Goal: Task Accomplishment & Management: Complete application form

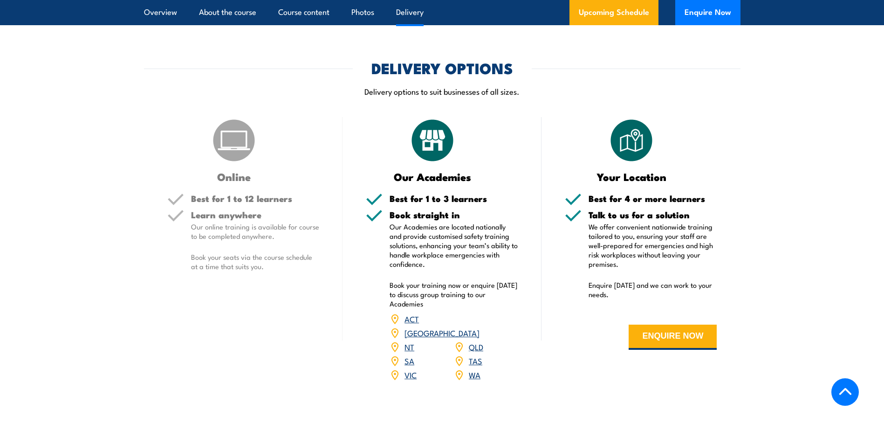
scroll to position [1026, 0]
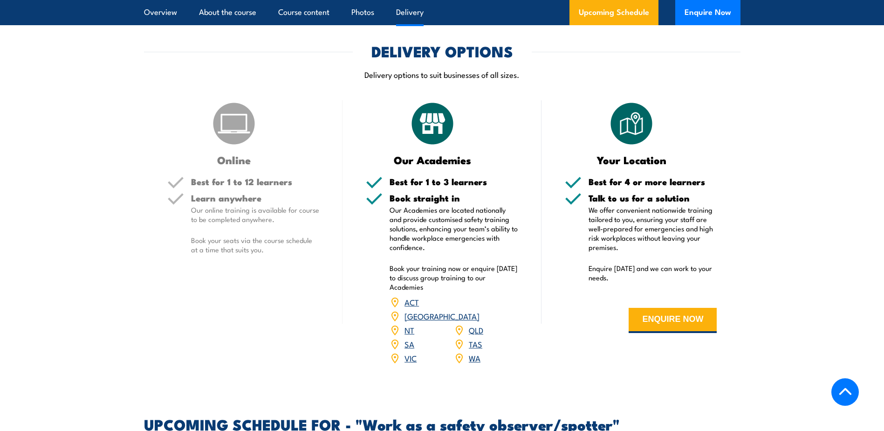
click at [413, 352] on link "VIC" at bounding box center [411, 357] width 12 height 11
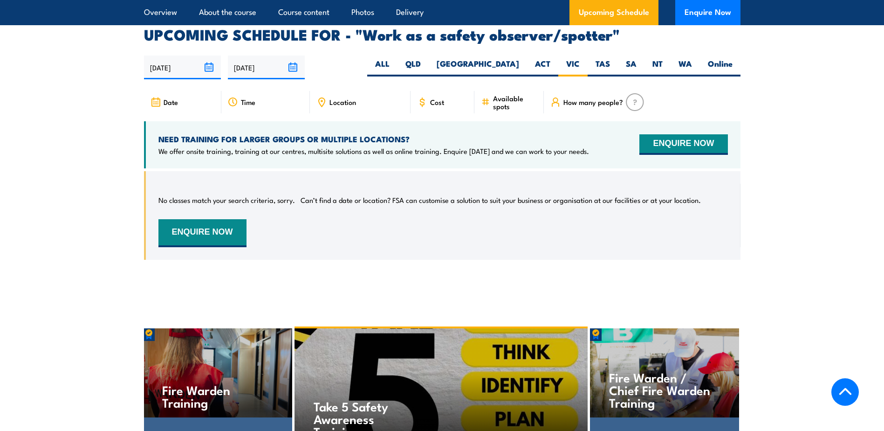
scroll to position [1429, 0]
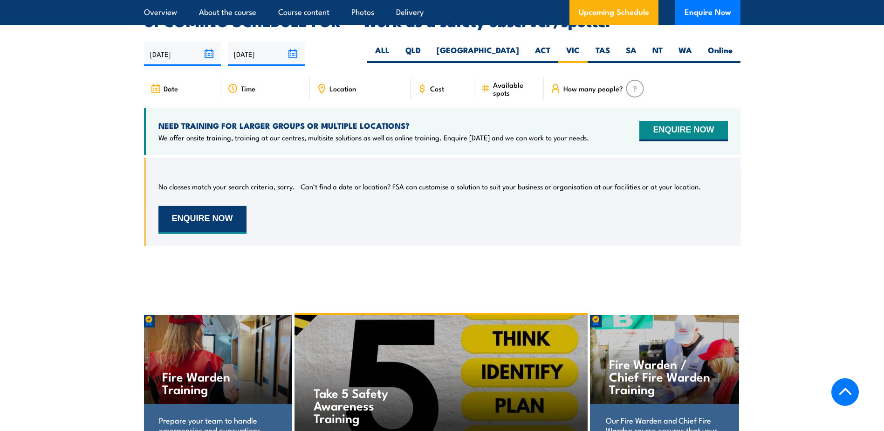
click at [220, 207] on button "ENQUIRE NOW" at bounding box center [202, 220] width 88 height 28
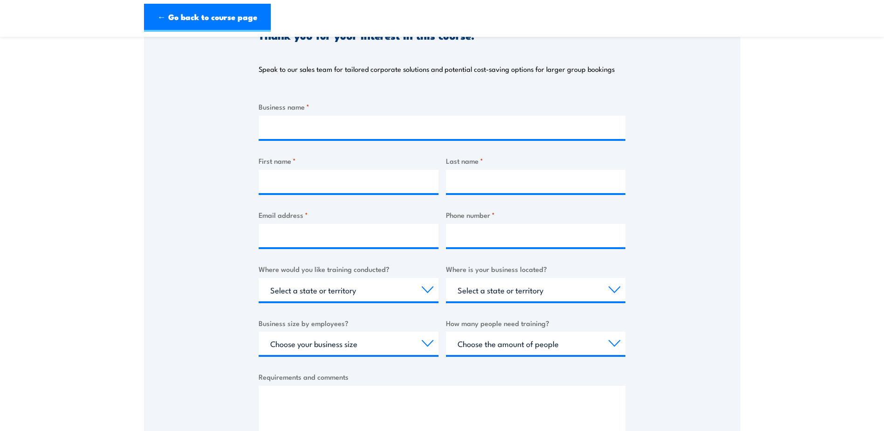
scroll to position [140, 0]
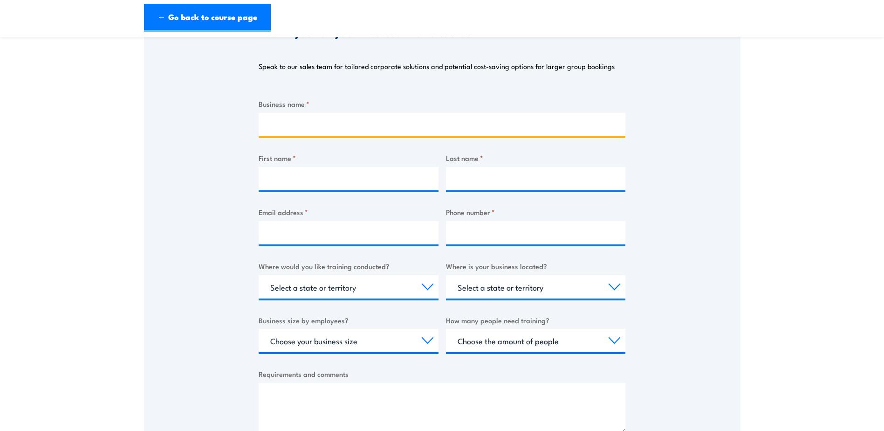
click at [284, 129] on input "Business name *" at bounding box center [442, 124] width 367 height 23
type input "[PERSON_NAME] FOUNDATIONS [GEOGRAPHIC_DATA]"
type input "[PERSON_NAME]"
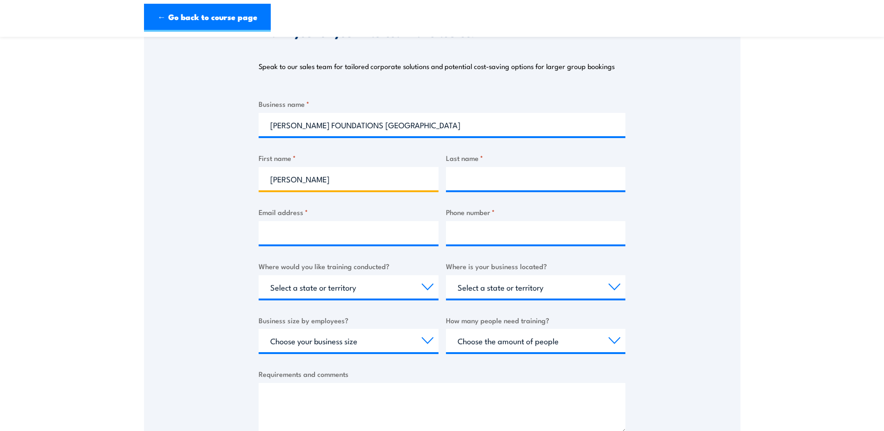
type input "[PERSON_NAME]"
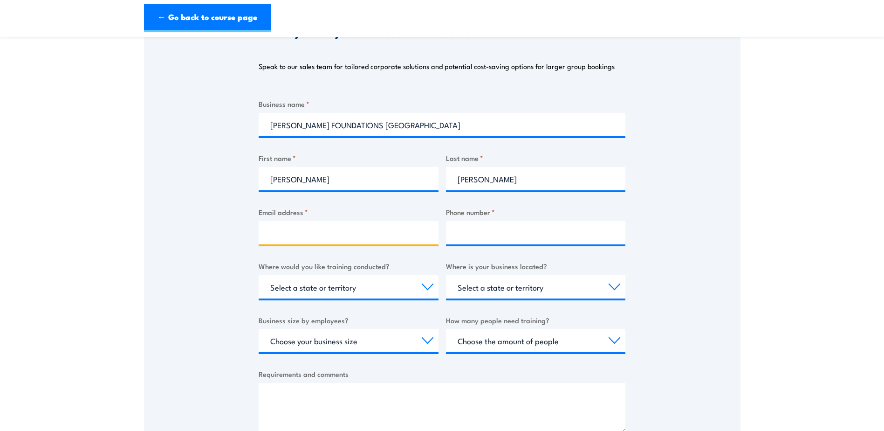
type input "[PERSON_NAME][EMAIL_ADDRESS][DOMAIN_NAME]"
type input "0417023419"
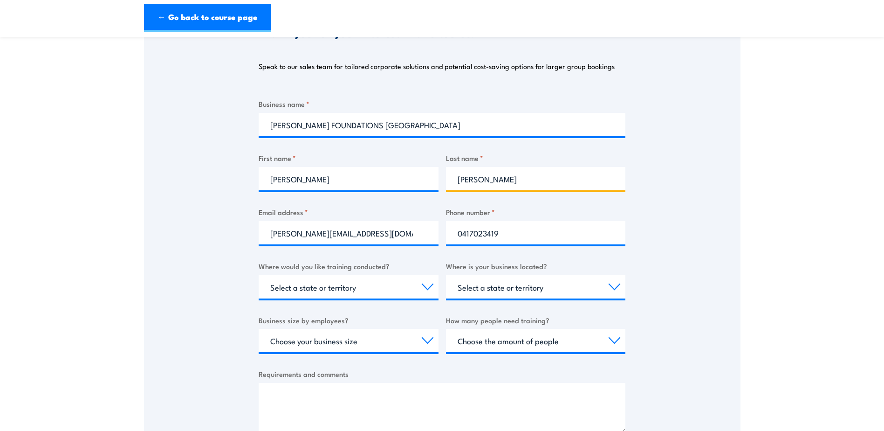
drag, startPoint x: 482, startPoint y: 179, endPoint x: 446, endPoint y: 181, distance: 36.9
click at [446, 181] on input "[PERSON_NAME]" at bounding box center [536, 178] width 180 height 23
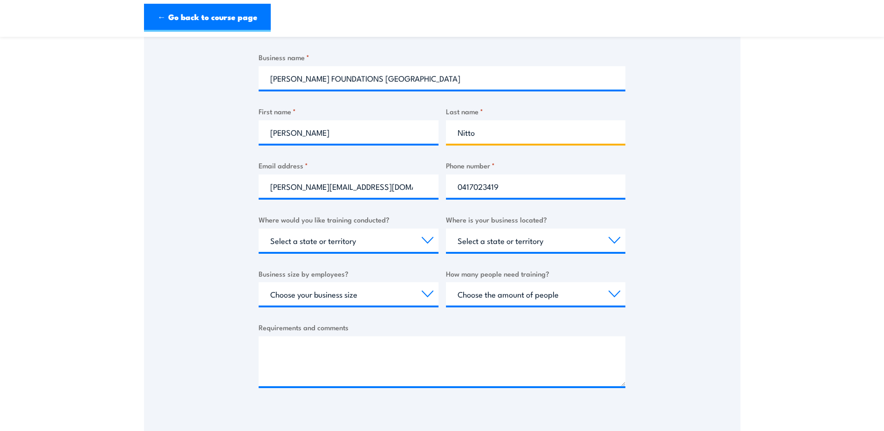
type input "Nitto"
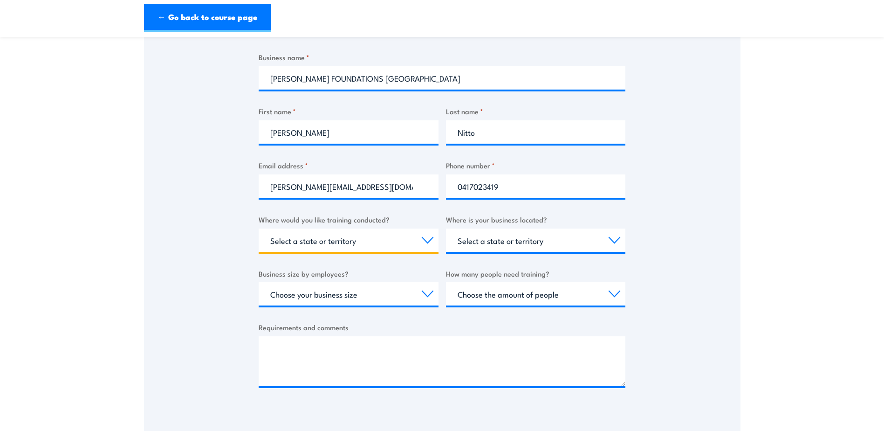
click at [384, 244] on select "Select a state or territory Nationally - multiple locations [GEOGRAPHIC_DATA] […" at bounding box center [349, 239] width 180 height 23
select select "VIC"
click at [259, 228] on select "Select a state or territory Nationally - multiple locations [GEOGRAPHIC_DATA] […" at bounding box center [349, 239] width 180 height 23
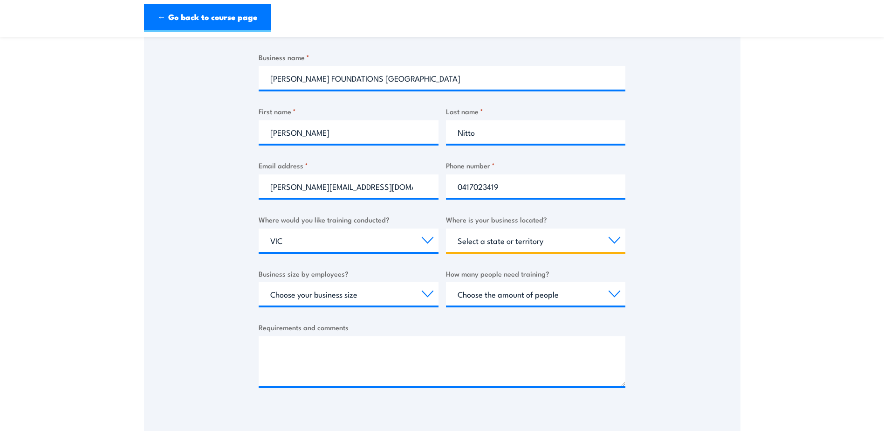
click at [492, 247] on select "Select a state or territory [GEOGRAPHIC_DATA] [GEOGRAPHIC_DATA] [GEOGRAPHIC_DAT…" at bounding box center [536, 239] width 180 height 23
select select "VIC"
click at [446, 228] on select "Select a state or territory [GEOGRAPHIC_DATA] [GEOGRAPHIC_DATA] [GEOGRAPHIC_DAT…" at bounding box center [536, 239] width 180 height 23
click at [413, 291] on select "Choose your business size 1 to 19 20 to 199 200+" at bounding box center [349, 293] width 180 height 23
select select "200+"
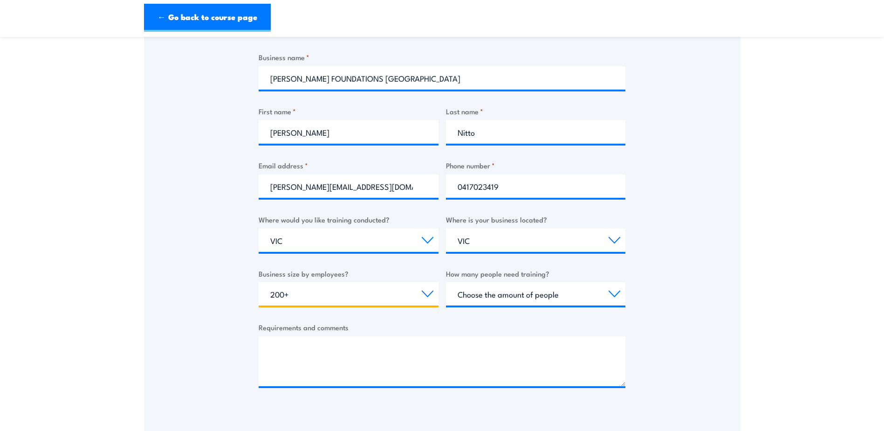
click at [259, 282] on select "Choose your business size 1 to 19 20 to 199 200+" at bounding box center [349, 293] width 180 height 23
click at [500, 299] on select "Choose the amount of people 1 to 4 5 to 19 20+" at bounding box center [536, 293] width 180 height 23
select select "1 to 4"
click at [446, 282] on select "Choose the amount of people 1 to 4 5 to 19 20+" at bounding box center [536, 293] width 180 height 23
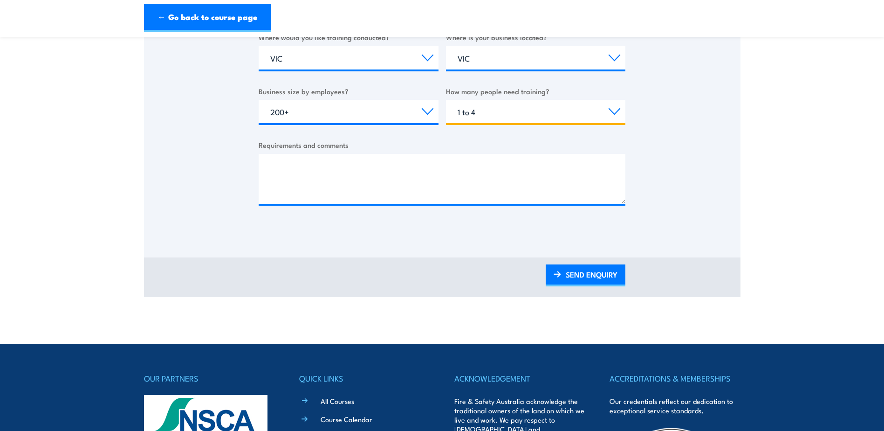
scroll to position [373, 0]
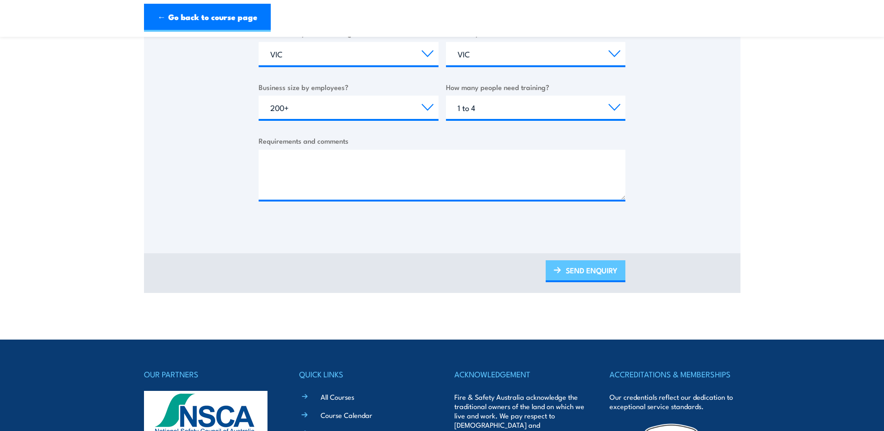
click at [576, 269] on link "SEND ENQUIRY" at bounding box center [586, 271] width 80 height 22
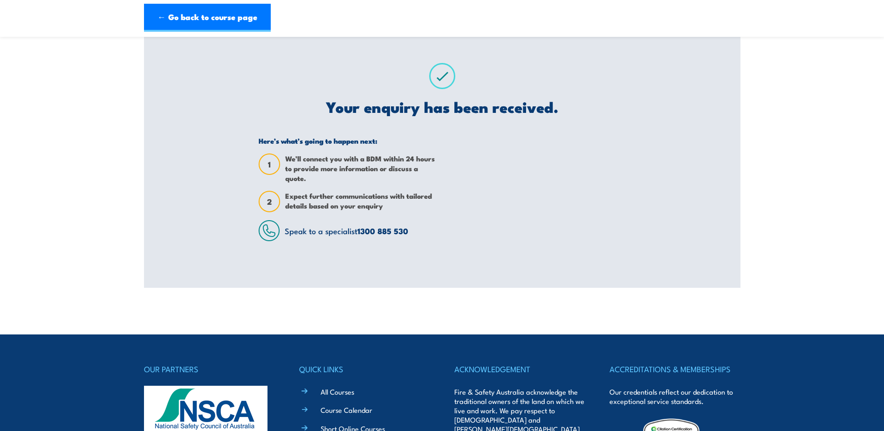
scroll to position [0, 0]
